Goal: Task Accomplishment & Management: Manage account settings

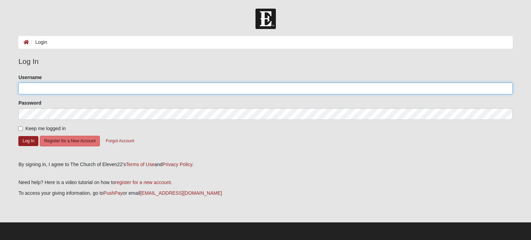
click at [56, 88] on input "Username" at bounding box center [265, 89] width 494 height 12
type input "[EMAIL_ADDRESS][DOMAIN_NAME]"
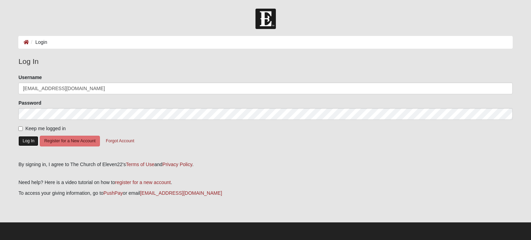
click at [26, 141] on button "Log In" at bounding box center [28, 141] width 20 height 10
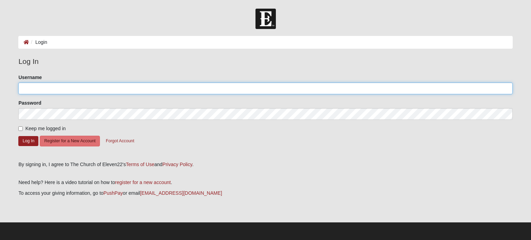
click at [77, 90] on input "Username" at bounding box center [265, 89] width 494 height 12
type input "[EMAIL_ADDRESS][DOMAIN_NAME]"
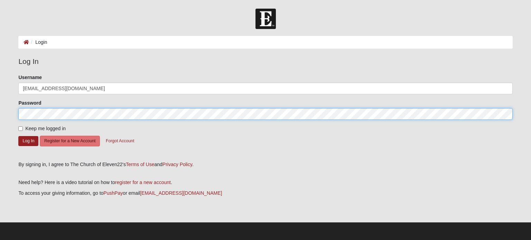
click at [11, 119] on form "Log In Login Login Error Log In Please correct the following: Username sscoates…" at bounding box center [265, 125] width 531 height 232
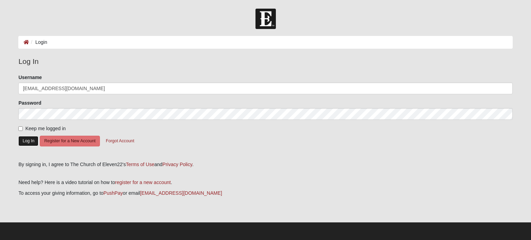
click at [29, 138] on button "Log In" at bounding box center [28, 141] width 20 height 10
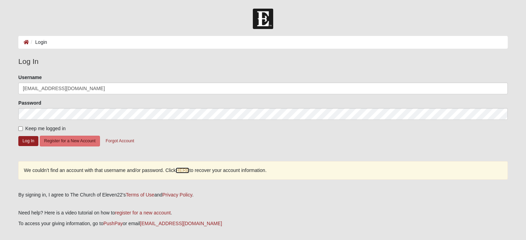
click at [183, 170] on link "HERE" at bounding box center [182, 171] width 13 height 6
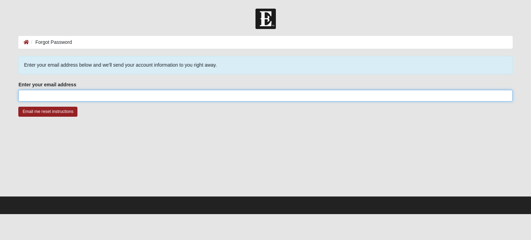
click at [44, 94] on input "Enter your email address" at bounding box center [265, 96] width 494 height 12
type input "[EMAIL_ADDRESS][DOMAIN_NAME]"
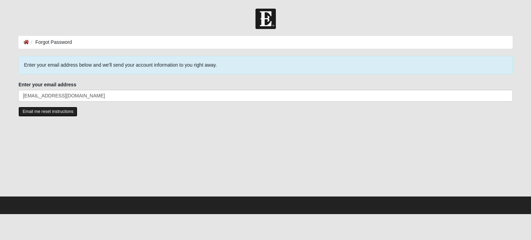
click at [38, 112] on input "Email me reset instructions" at bounding box center [47, 112] width 59 height 10
